Goal: Find specific page/section: Find specific page/section

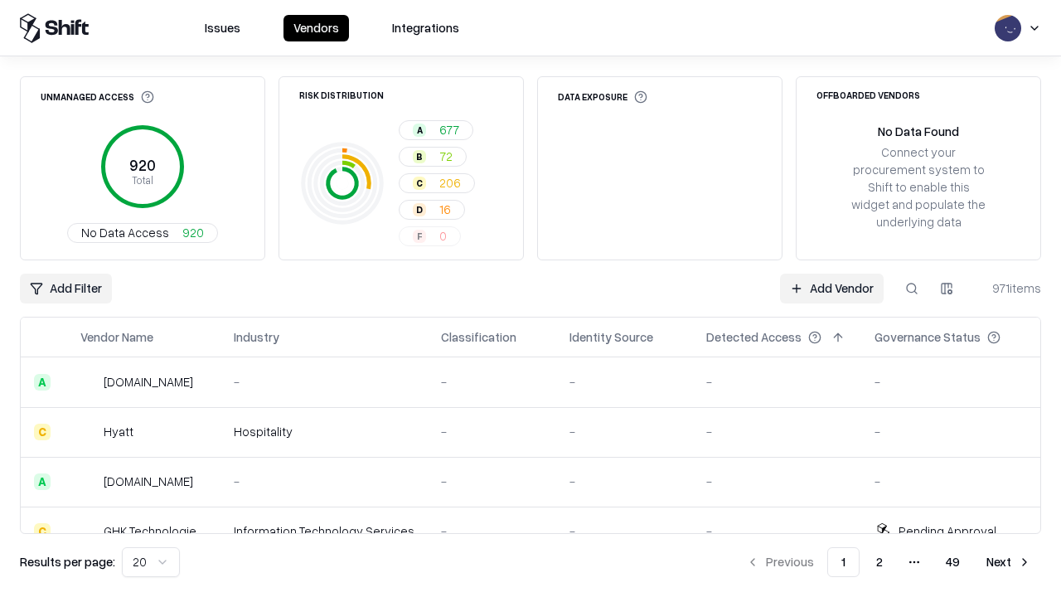
click at [530, 298] on div "Add Filter Add Vendor 971 items" at bounding box center [530, 289] width 1021 height 30
click at [65, 288] on html "Issues Vendors Integrations Unmanaged Access 920 Total No Data Access 920 Risk …" at bounding box center [530, 298] width 1061 height 597
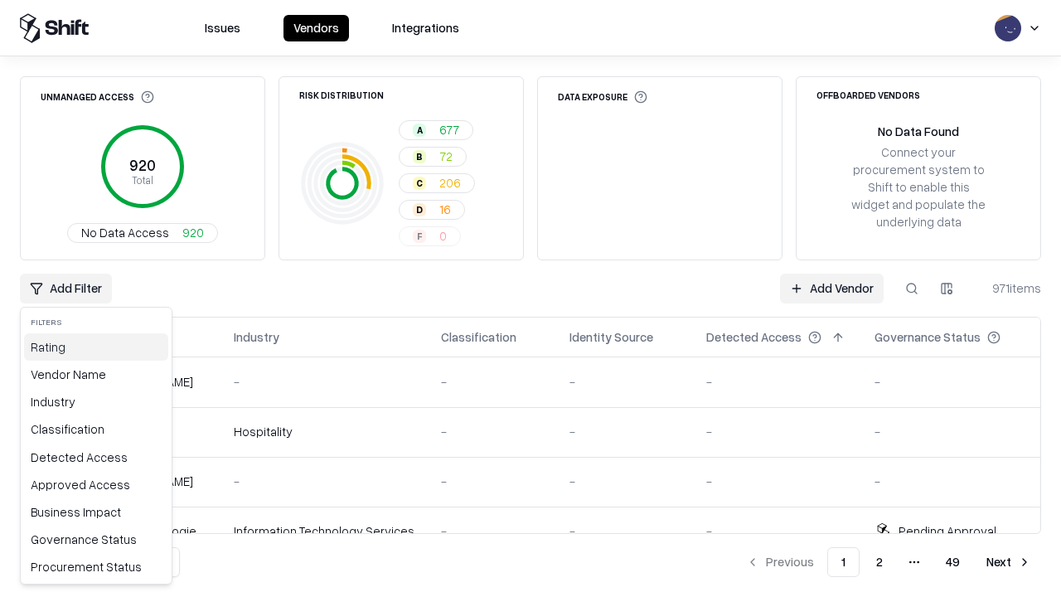
click at [96, 346] on div "Rating" at bounding box center [96, 346] width 144 height 27
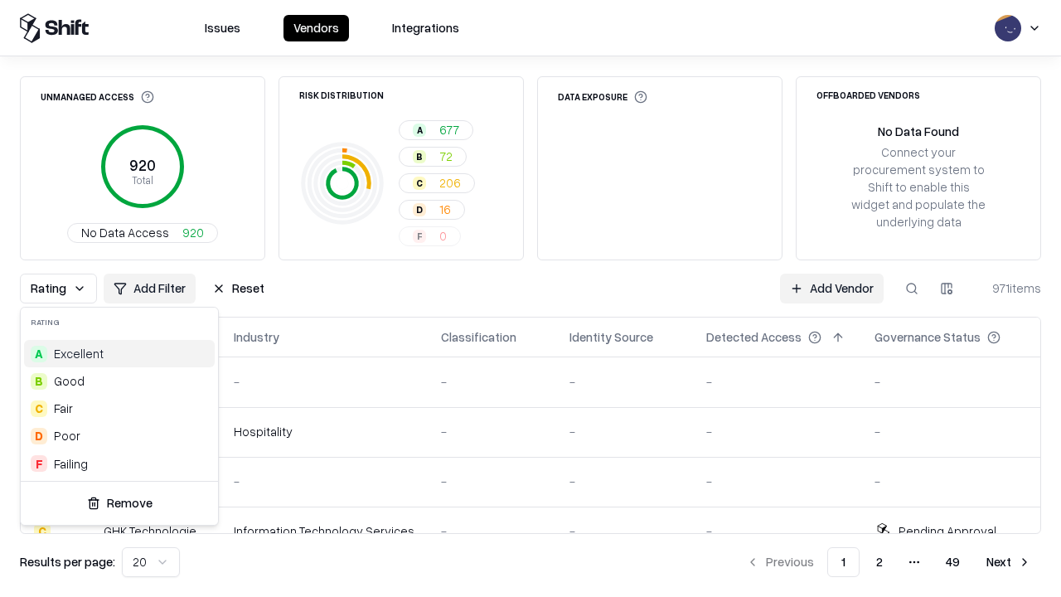
click at [530, 298] on html "Issues Vendors Integrations Unmanaged Access 920 Total No Data Access 920 Risk …" at bounding box center [530, 298] width 1061 height 597
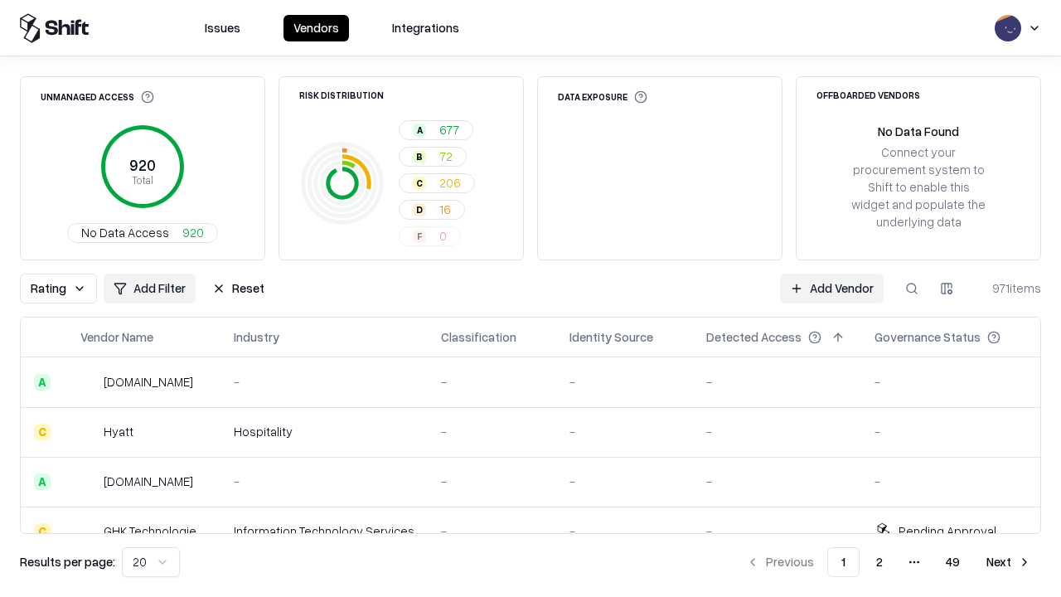
click at [238, 288] on button "Reset" at bounding box center [238, 289] width 72 height 30
click at [530, 298] on div "Add Filter Add Vendor 971 items" at bounding box center [530, 289] width 1021 height 30
click at [65, 288] on html "Issues Vendors Integrations Unmanaged Access 920 Total No Data Access 920 Risk …" at bounding box center [530, 298] width 1061 height 597
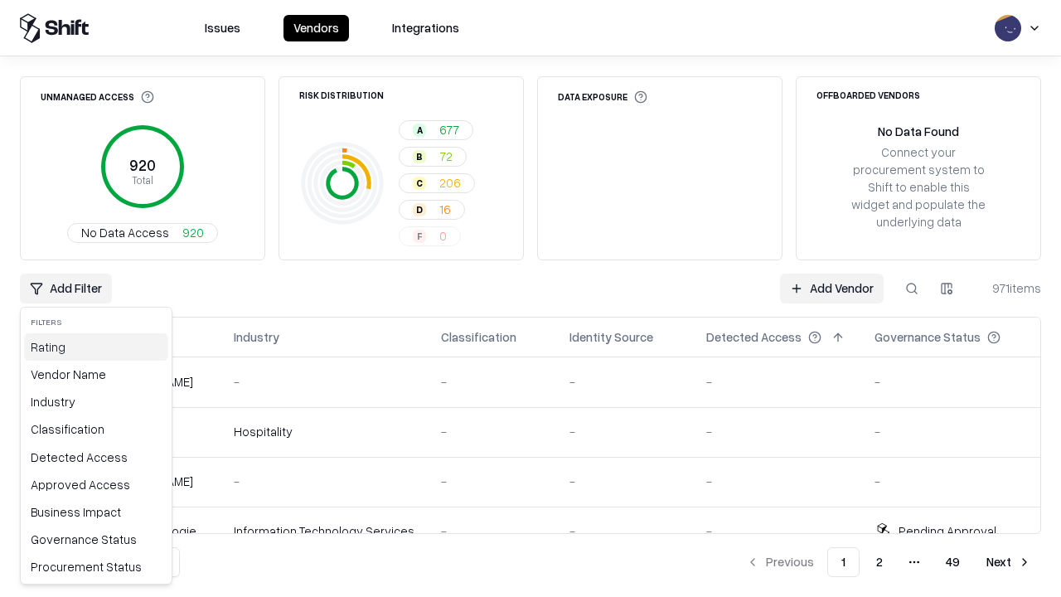
click at [96, 346] on div "Rating" at bounding box center [96, 346] width 144 height 27
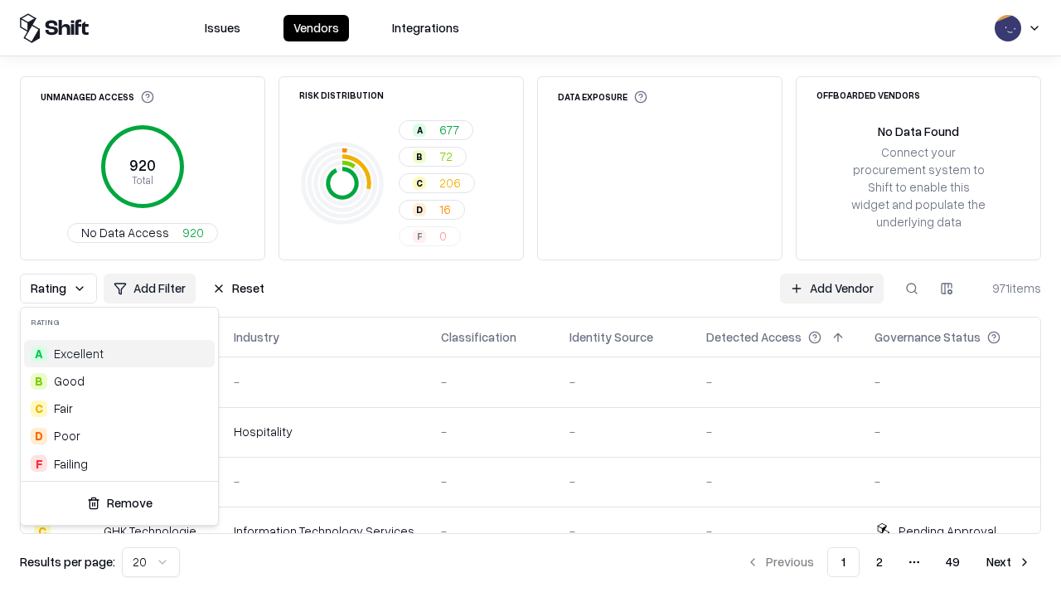
click at [119, 353] on div "A Excellent" at bounding box center [119, 353] width 191 height 27
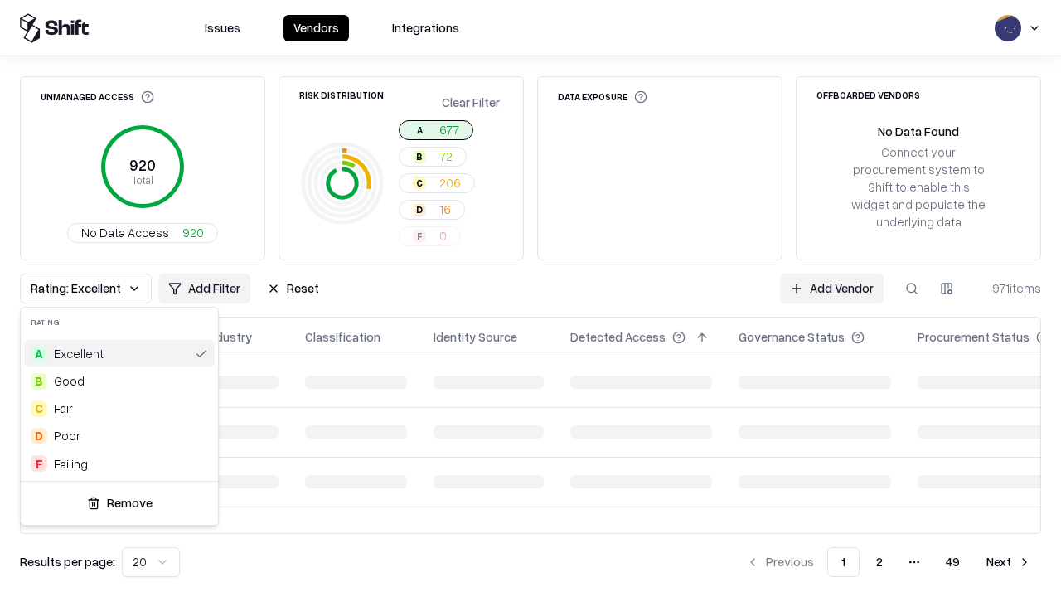
click at [530, 298] on html "Issues Vendors Integrations Unmanaged Access 920 Total No Data Access 920 Risk …" at bounding box center [530, 298] width 1061 height 597
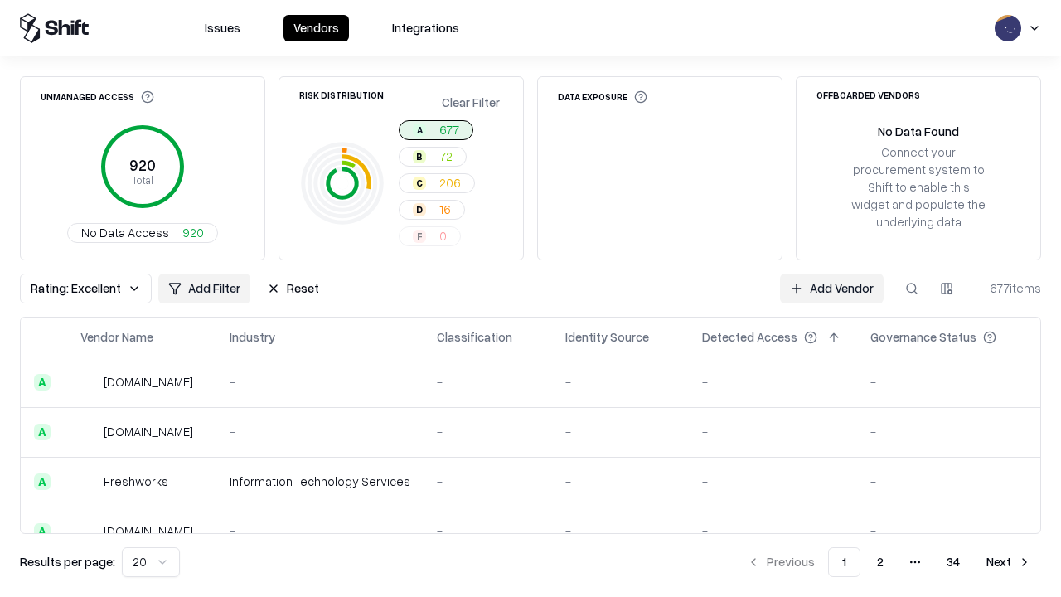
click at [530, 298] on div "Rating: Excellent Add Filter Reset Add Vendor 677 items" at bounding box center [530, 289] width 1021 height 30
click at [293, 288] on button "Reset" at bounding box center [293, 289] width 72 height 30
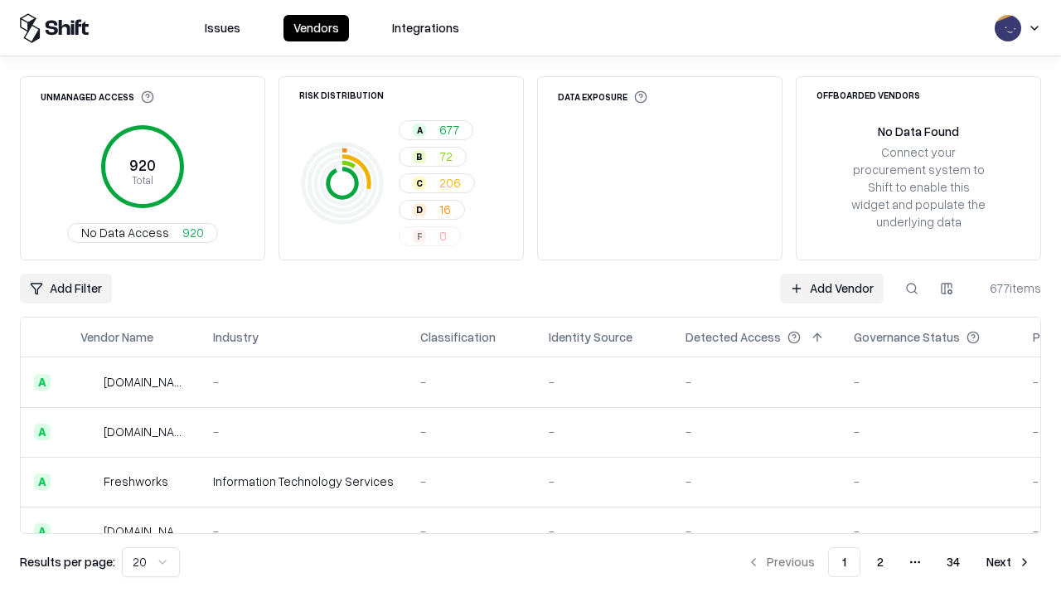
click at [530, 298] on div "Add Filter Add Vendor 677 items" at bounding box center [530, 289] width 1021 height 30
click at [65, 288] on html "Issues Vendors Integrations Unmanaged Access 920 Total No Data Access 920 Risk …" at bounding box center [530, 298] width 1061 height 597
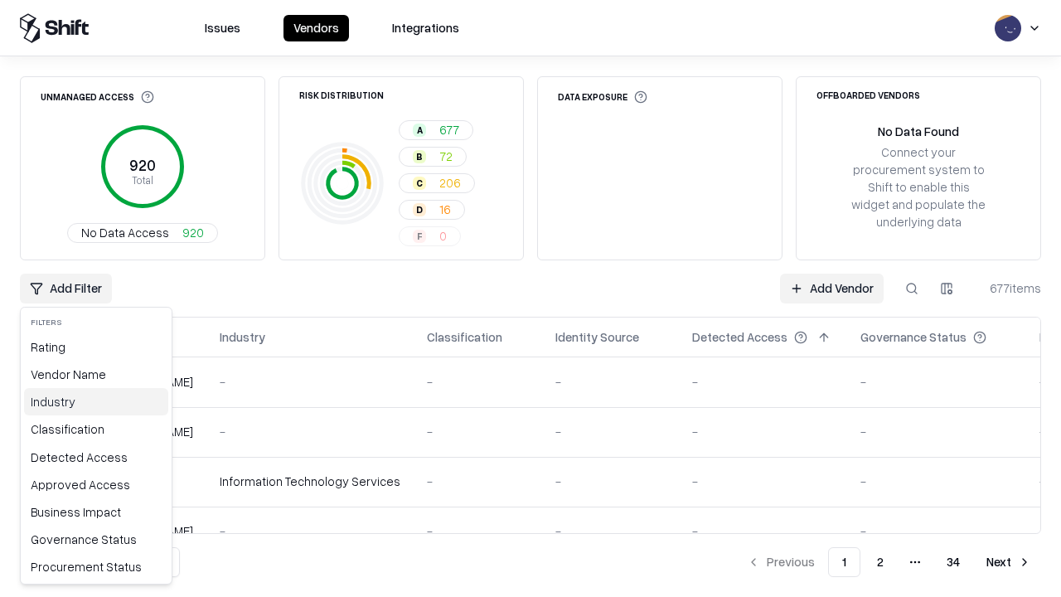
click at [96, 401] on div "Industry" at bounding box center [96, 401] width 144 height 27
